Goal: Information Seeking & Learning: Learn about a topic

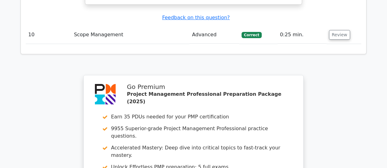
scroll to position [1902, 0]
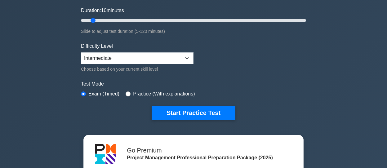
scroll to position [124, 0]
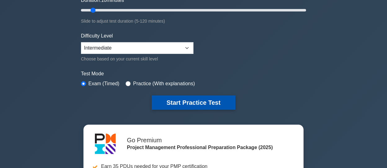
click at [194, 100] on button "Start Practice Test" at bounding box center [194, 103] width 84 height 14
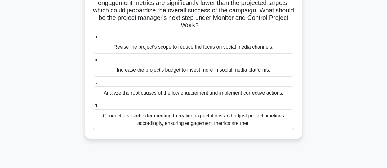
scroll to position [62, 0]
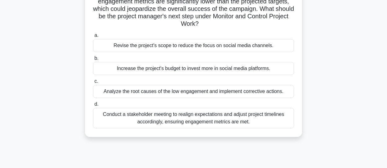
click at [212, 92] on div "Analyze the root causes of the low engagement and implement corrective actions." at bounding box center [193, 91] width 201 height 13
click at [93, 83] on input "c. Analyze the root causes of the low engagement and implement corrective actio…" at bounding box center [93, 81] width 0 height 4
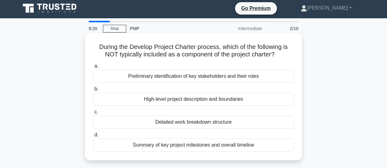
scroll to position [0, 0]
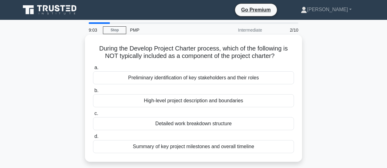
click at [212, 123] on div "Detailed work breakdown structure" at bounding box center [193, 123] width 201 height 13
click at [93, 116] on input "c. Detailed work breakdown structure" at bounding box center [93, 114] width 0 height 4
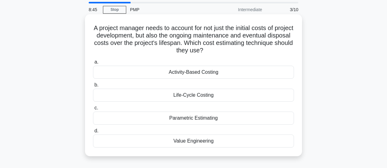
scroll to position [31, 0]
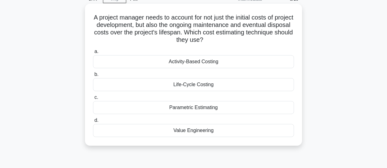
click at [205, 83] on div "Life-Cycle Costing" at bounding box center [193, 84] width 201 height 13
click at [93, 77] on input "b. Life-Cycle Costing" at bounding box center [93, 75] width 0 height 4
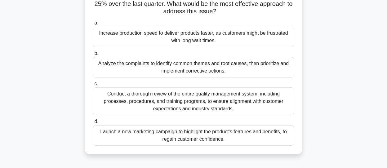
scroll to position [62, 0]
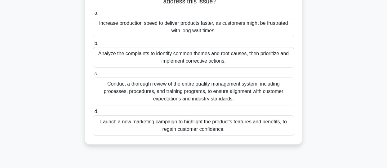
click at [147, 55] on div "Analyze the complaints to identify common themes and root causes, then prioriti…" at bounding box center [193, 57] width 201 height 20
click at [93, 46] on input "b. Analyze the complaints to identify common themes and root causes, then prior…" at bounding box center [93, 44] width 0 height 4
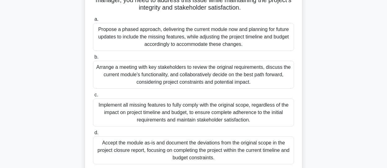
scroll to position [124, 0]
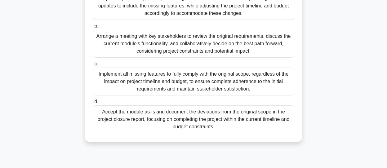
click at [170, 50] on div "Arrange a meeting with key stakeholders to review the original requirements, di…" at bounding box center [193, 44] width 201 height 28
click at [93, 28] on input "b. Arrange a meeting with key stakeholders to review the original requirements,…" at bounding box center [93, 26] width 0 height 4
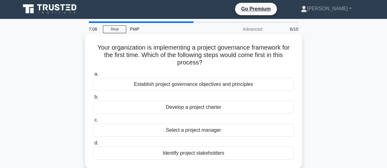
scroll to position [0, 0]
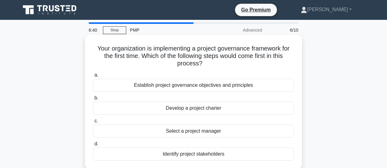
click at [212, 86] on div "Establish project governance objectives and principles" at bounding box center [193, 85] width 201 height 13
click at [93, 77] on input "a. Establish project governance objectives and principles" at bounding box center [93, 75] width 0 height 4
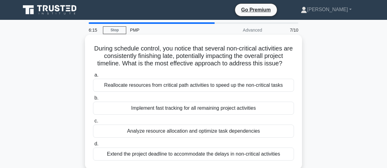
click at [191, 129] on div "Analyze resource allocation and optimize task dependencies" at bounding box center [193, 131] width 201 height 13
click at [93, 123] on input "c. Analyze resource allocation and optimize task dependencies" at bounding box center [93, 121] width 0 height 4
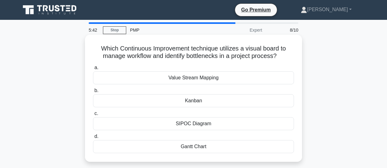
click at [212, 77] on div "Value Stream Mapping" at bounding box center [193, 77] width 201 height 13
click at [93, 70] on input "a. Value Stream Mapping" at bounding box center [93, 68] width 0 height 4
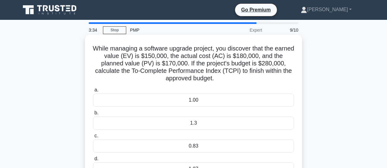
click at [188, 127] on div "1.3" at bounding box center [193, 123] width 201 height 13
click at [93, 115] on input "b. 1.3" at bounding box center [93, 113] width 0 height 4
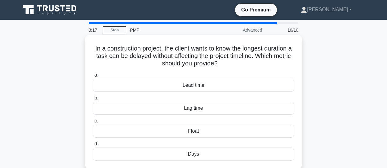
click at [198, 132] on div "Float" at bounding box center [193, 131] width 201 height 13
click at [93, 123] on input "c. Float" at bounding box center [93, 121] width 0 height 4
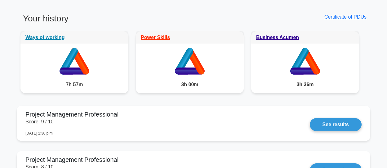
scroll to position [496, 0]
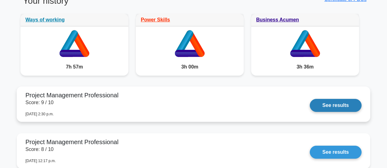
click at [330, 106] on link "See results" at bounding box center [336, 105] width 52 height 13
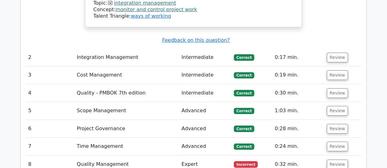
scroll to position [837, 0]
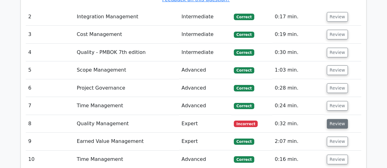
click at [338, 119] on button "Review" at bounding box center [337, 124] width 21 height 10
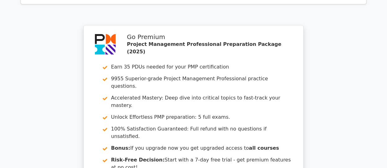
scroll to position [1329, 0]
